Goal: Find specific page/section: Find specific page/section

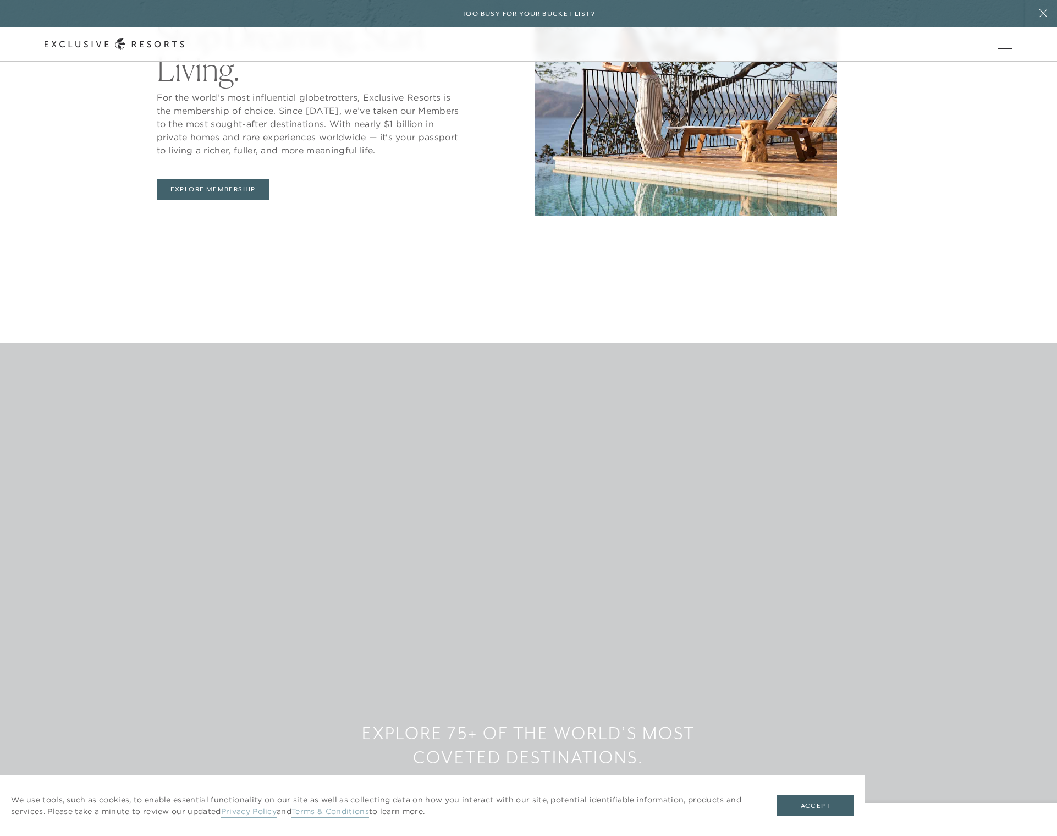
scroll to position [1571, 0]
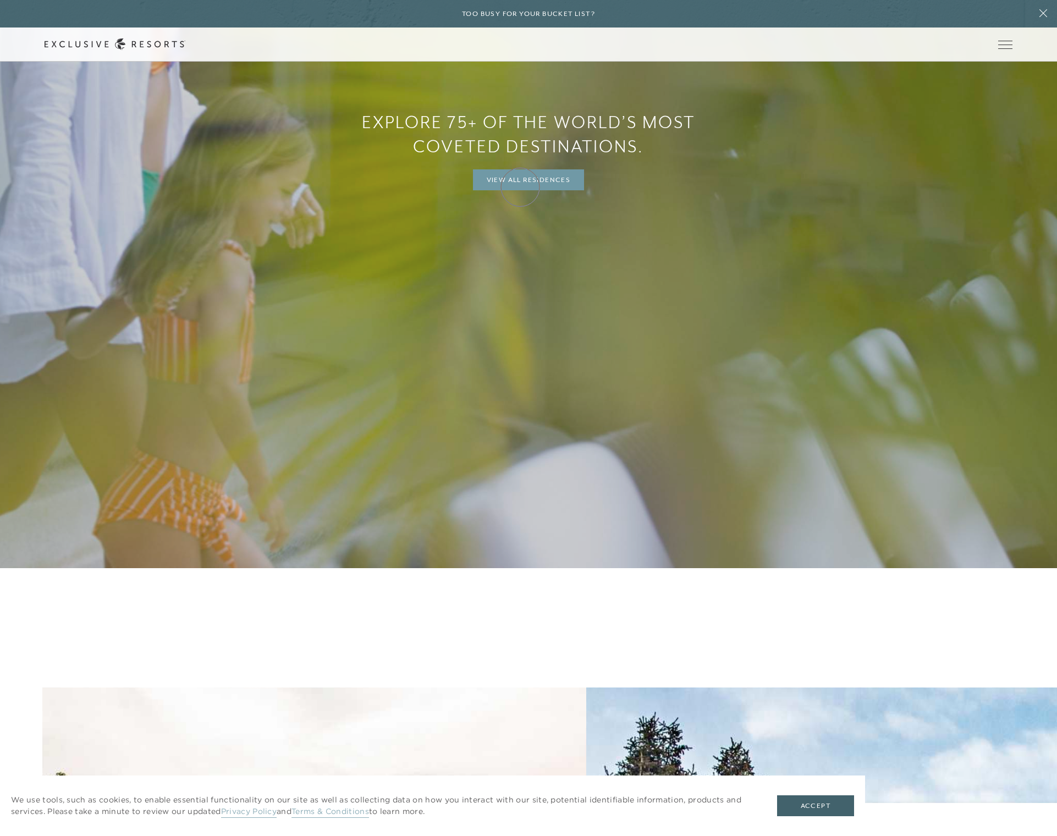
click at [521, 187] on link "View All Residences" at bounding box center [529, 179] width 112 height 21
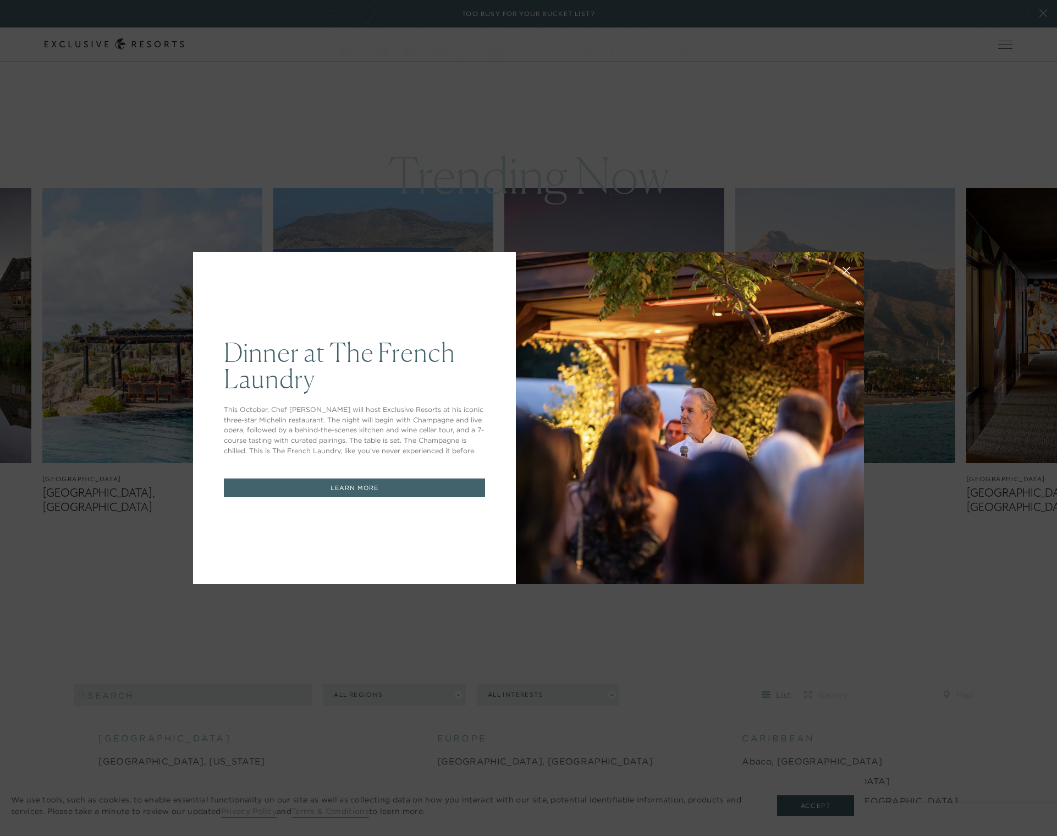
click at [848, 267] on icon at bounding box center [846, 271] width 8 height 8
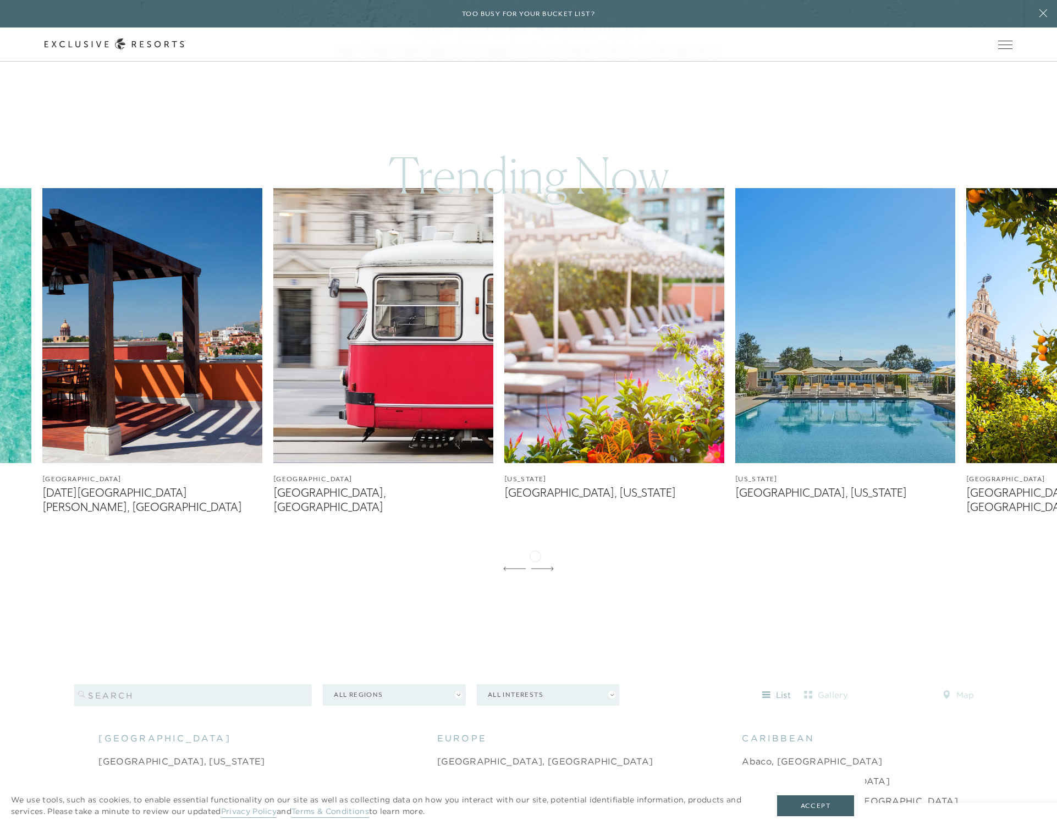
click at [535, 566] on icon at bounding box center [542, 568] width 23 height 4
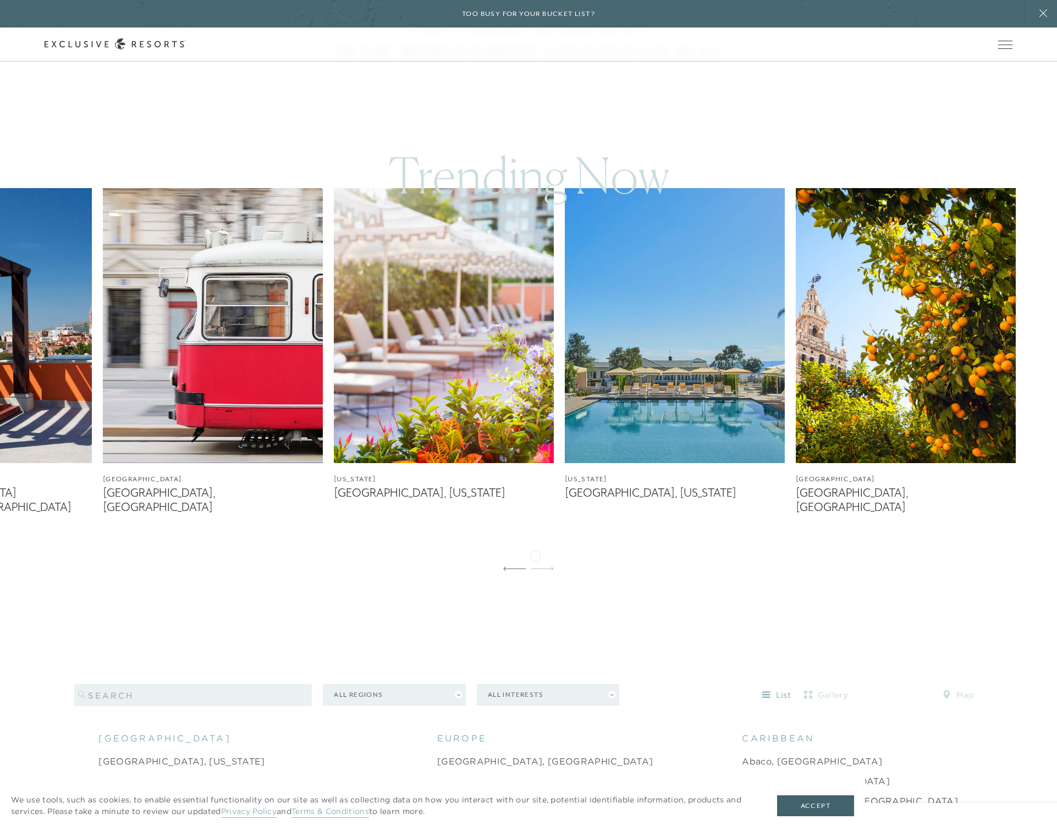
click at [535, 566] on icon at bounding box center [542, 568] width 23 height 4
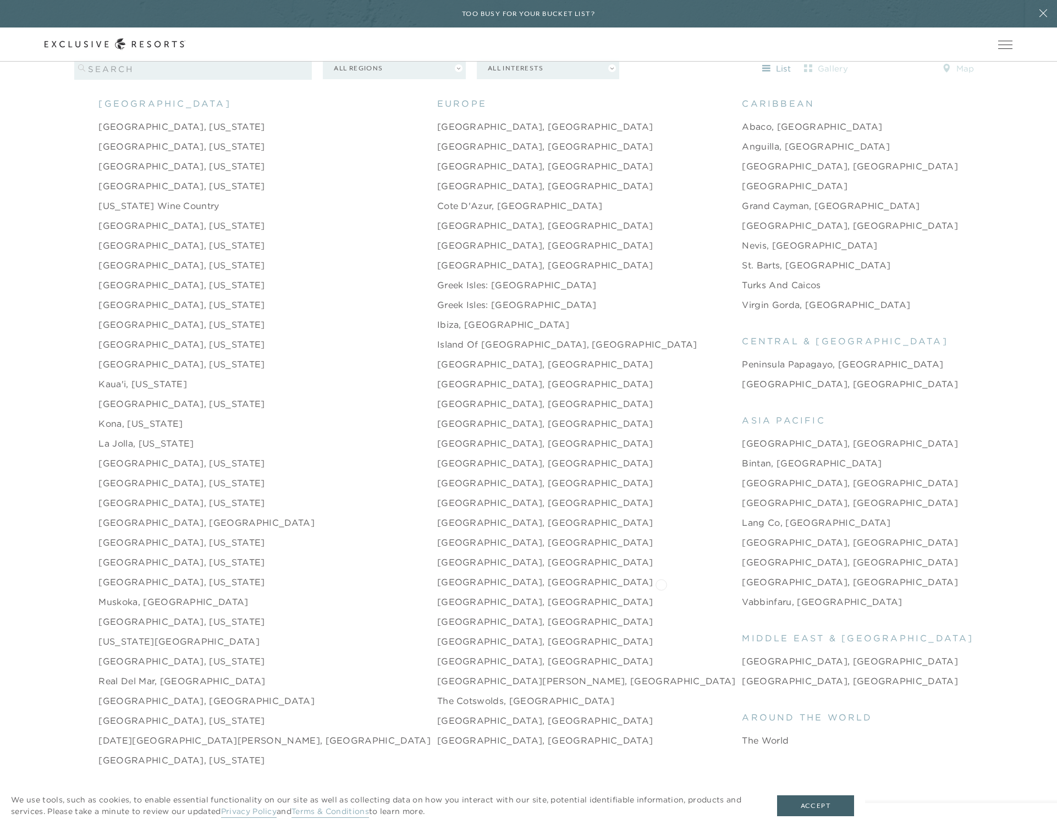
scroll to position [1530, 0]
click at [742, 497] on link "[GEOGRAPHIC_DATA], [GEOGRAPHIC_DATA]" at bounding box center [850, 503] width 216 height 13
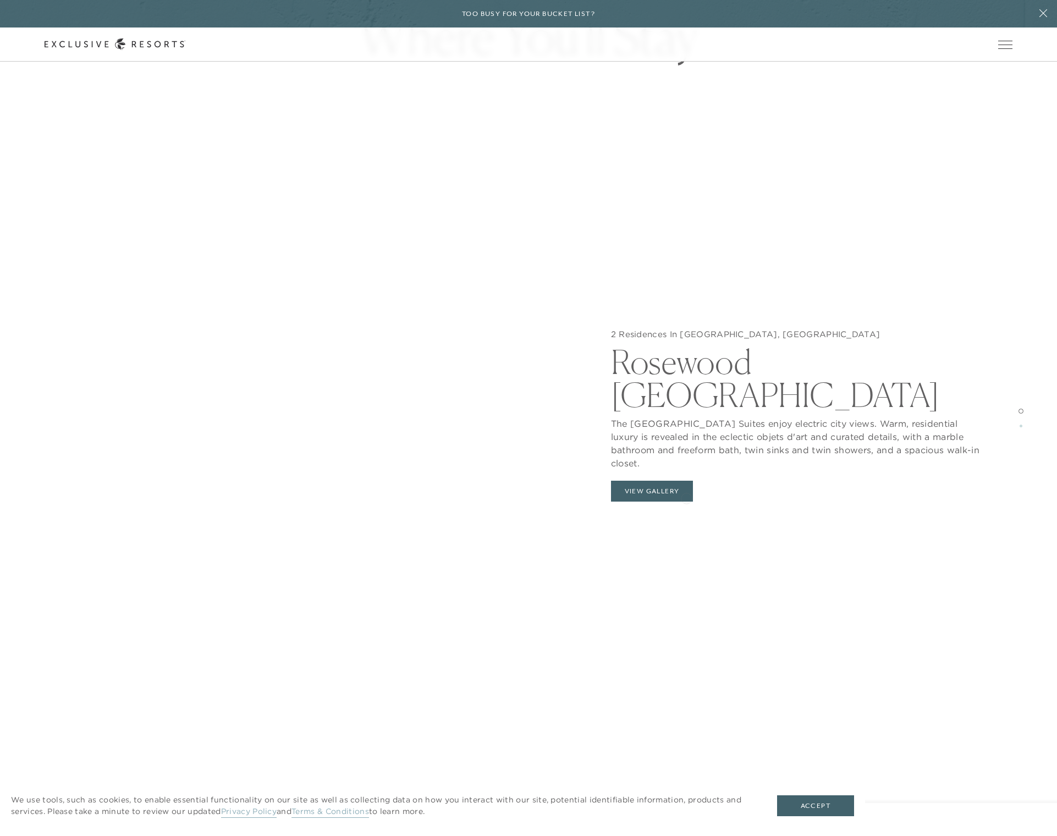
scroll to position [1659, 0]
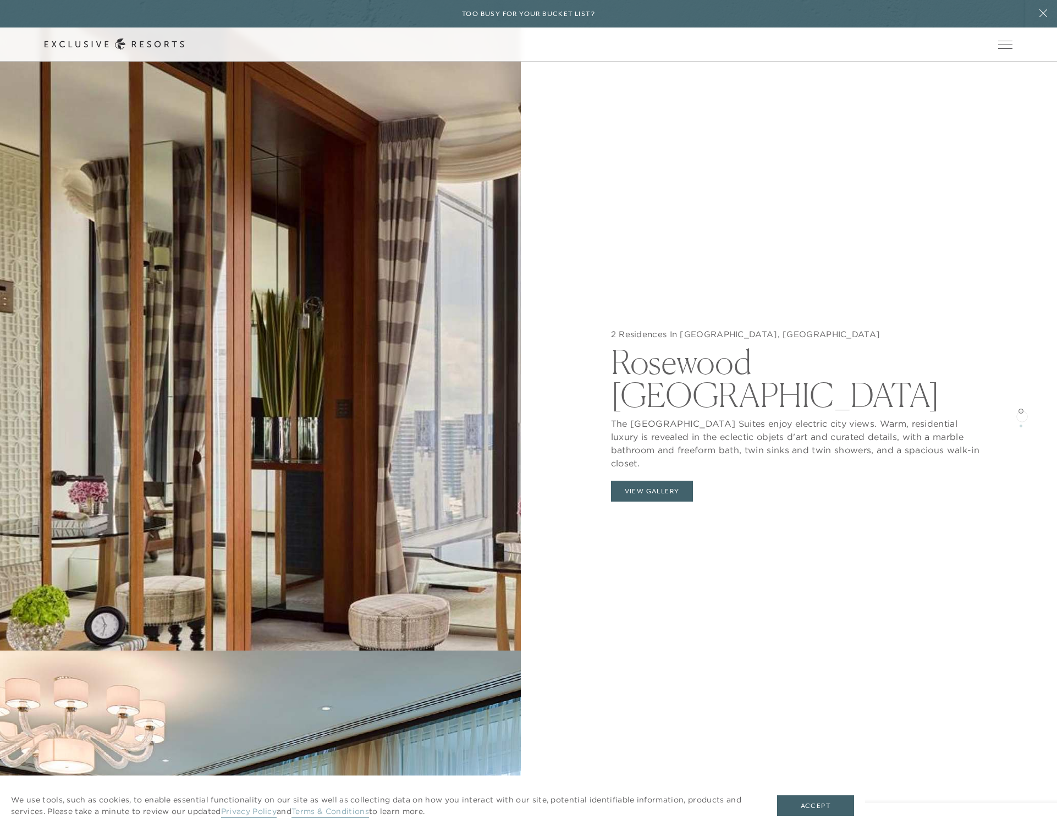
click at [1021, 415] on div at bounding box center [1020, 411] width 5 height 16
click at [1021, 426] on div at bounding box center [1020, 418] width 5 height 836
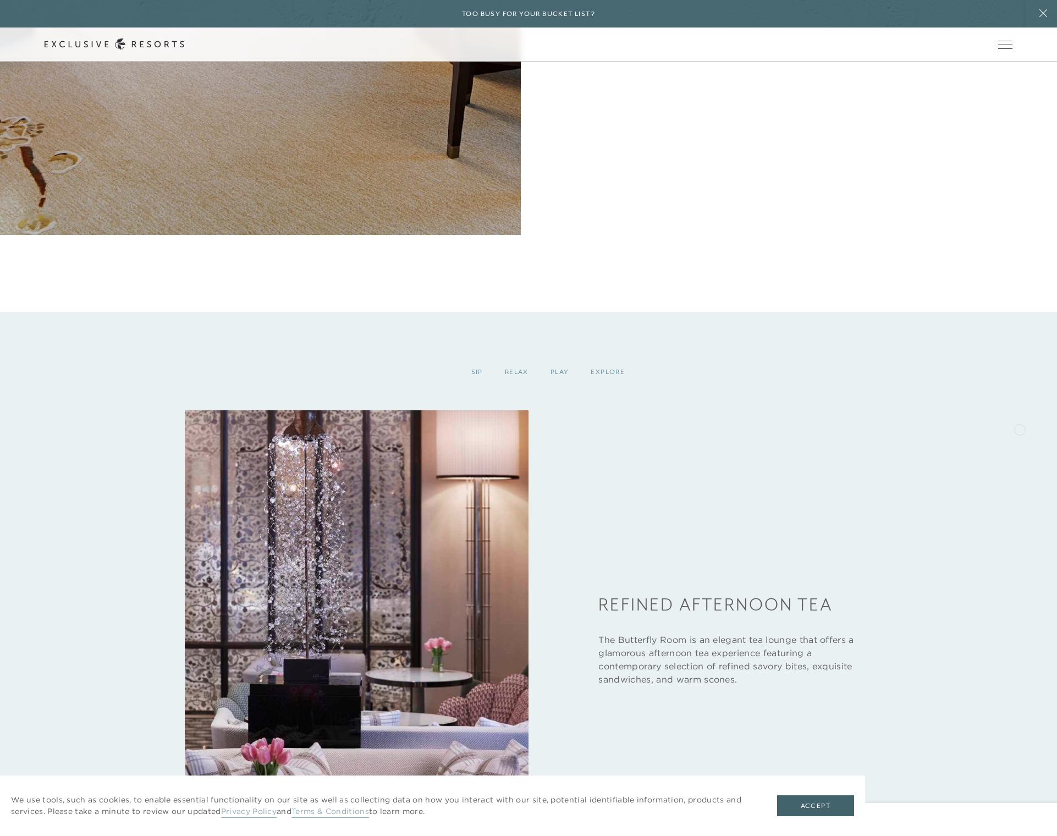
scroll to position [3835, 0]
